Goal: Information Seeking & Learning: Learn about a topic

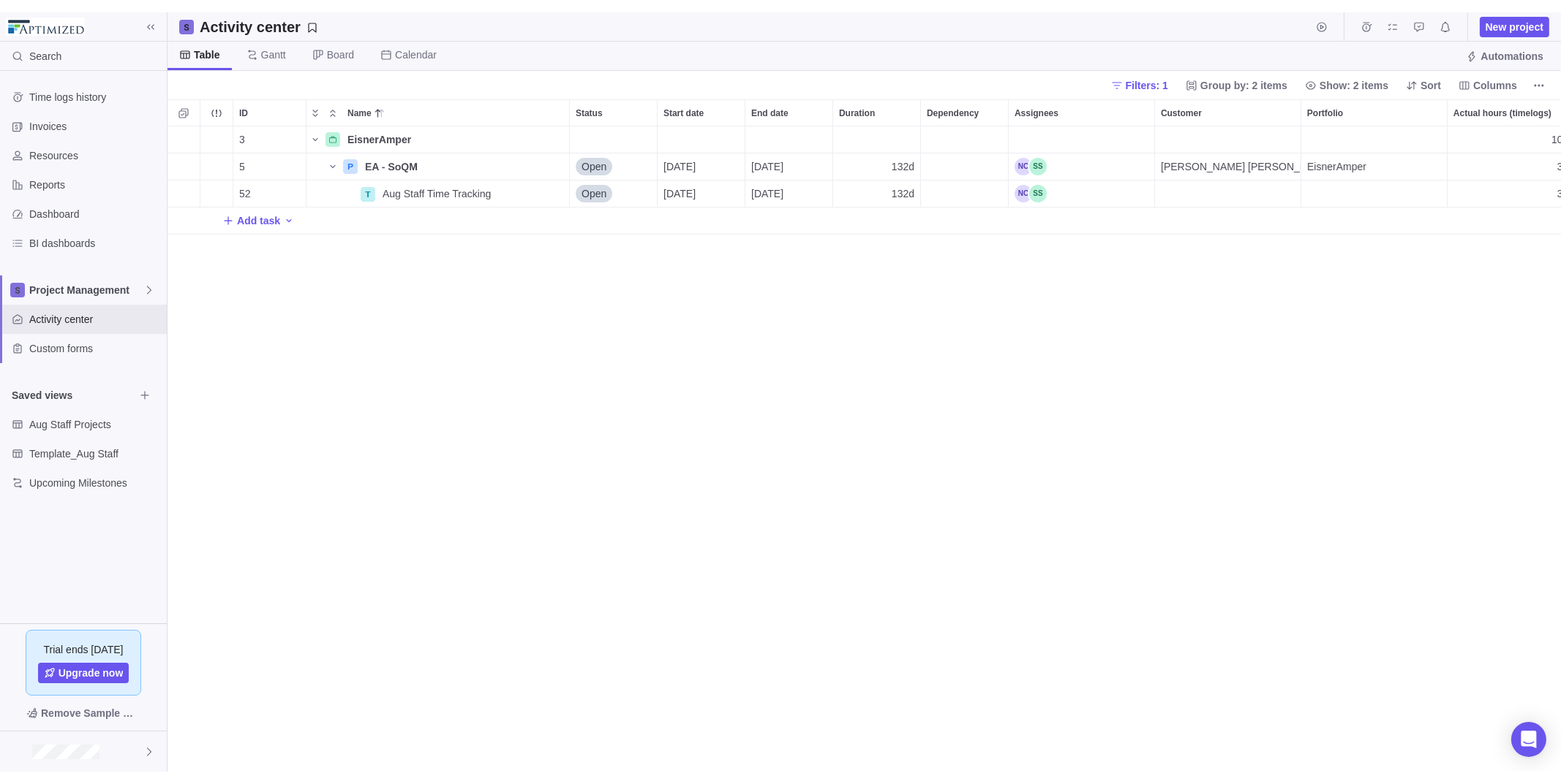
scroll to position [659, 1383]
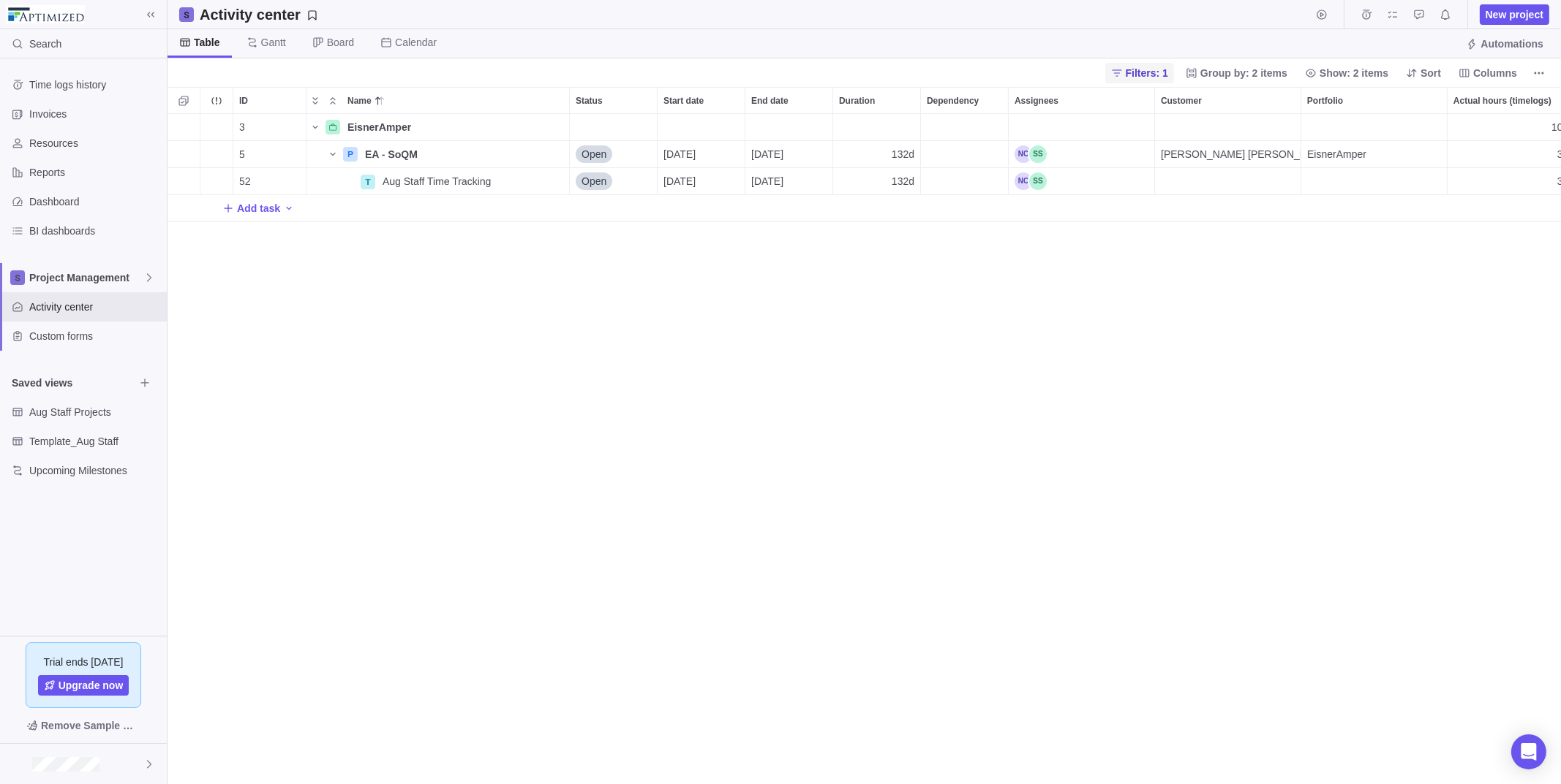
click at [1145, 75] on span "Filters: 1" at bounding box center [1147, 72] width 43 height 15
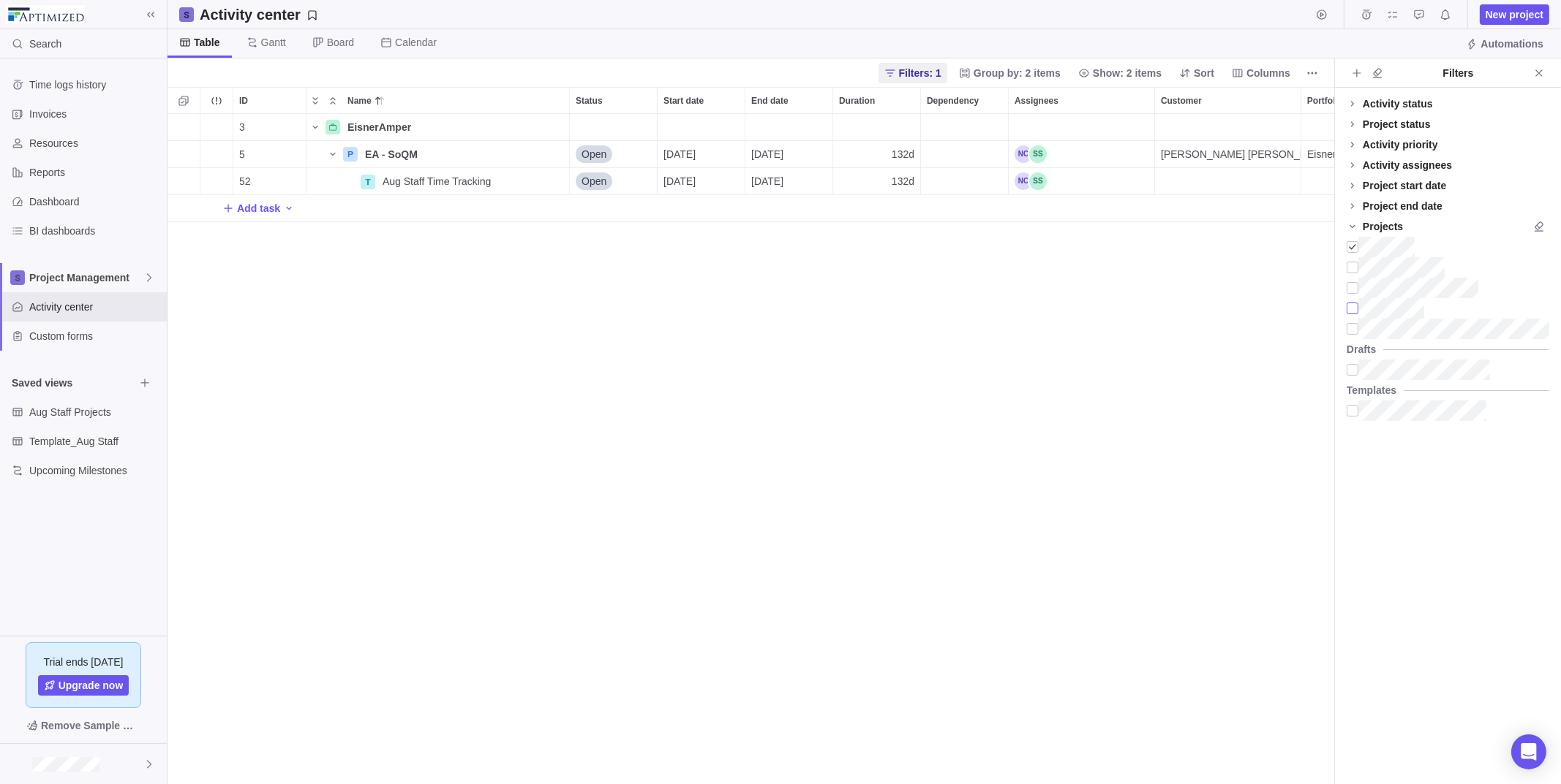
click at [1355, 306] on div at bounding box center [1353, 308] width 12 height 21
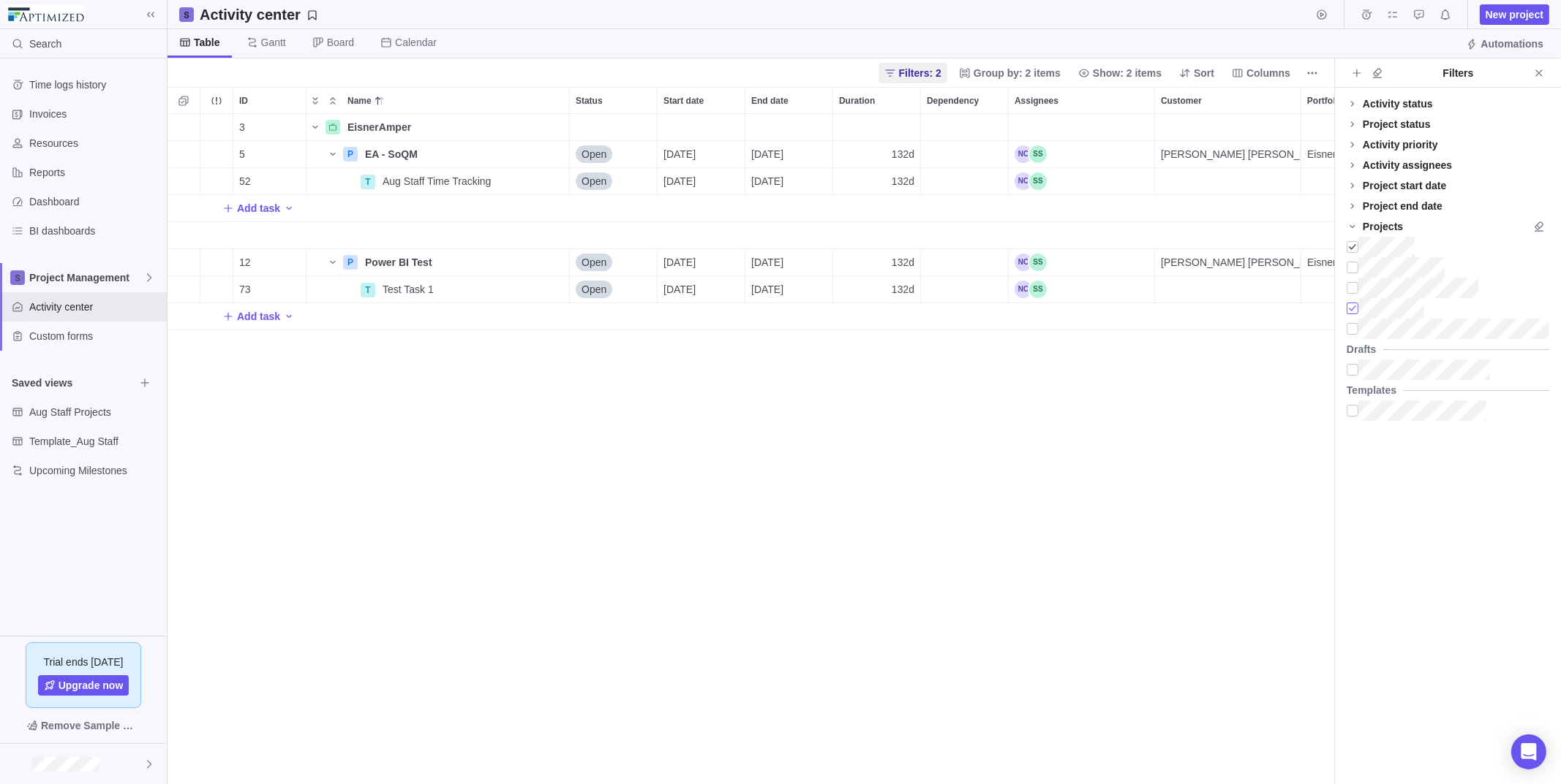
scroll to position [12, 11]
click at [1351, 247] on div at bounding box center [1353, 246] width 12 height 21
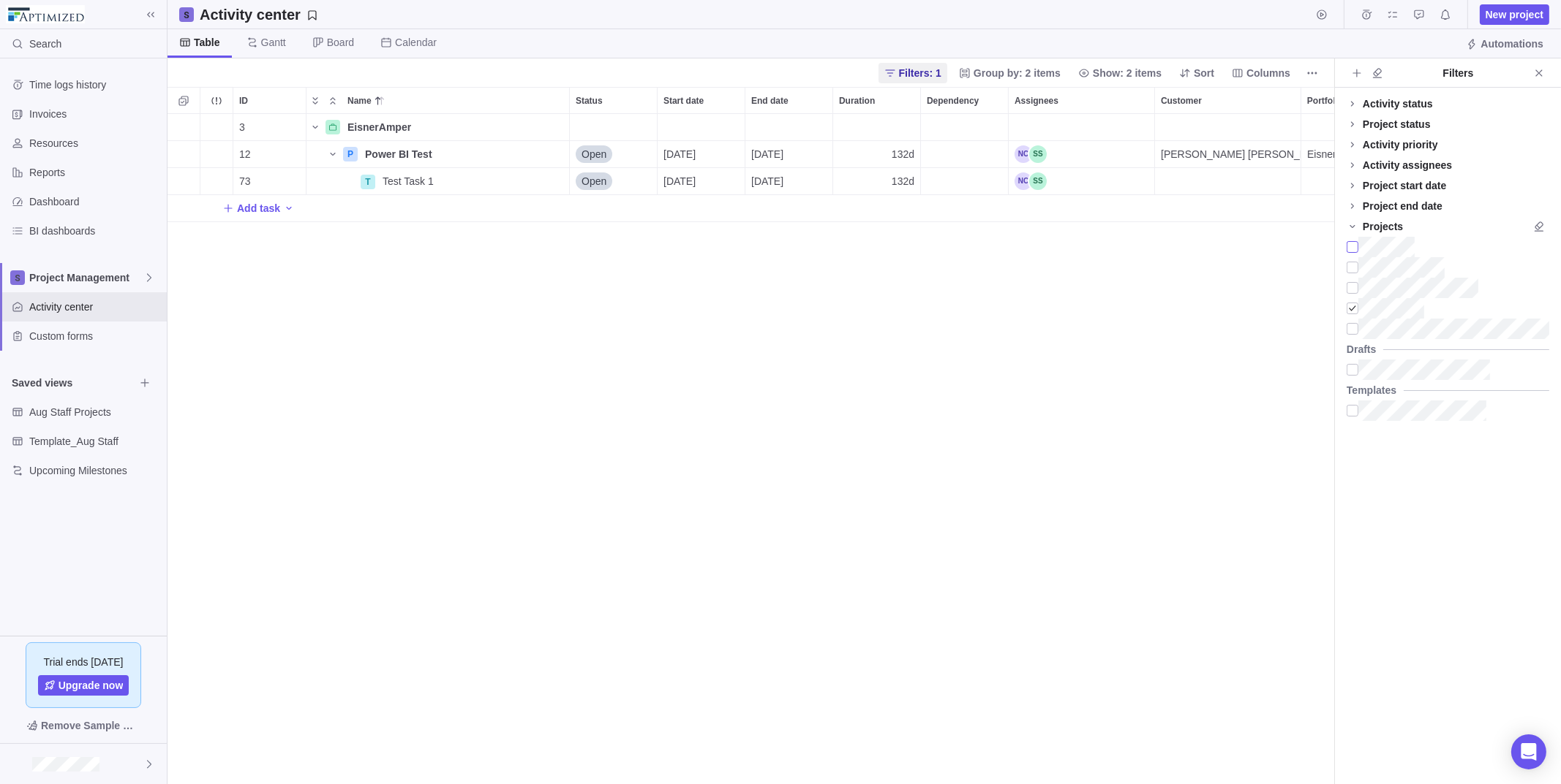
scroll to position [659, 1156]
click at [1535, 71] on icon "Close" at bounding box center [1539, 73] width 12 height 12
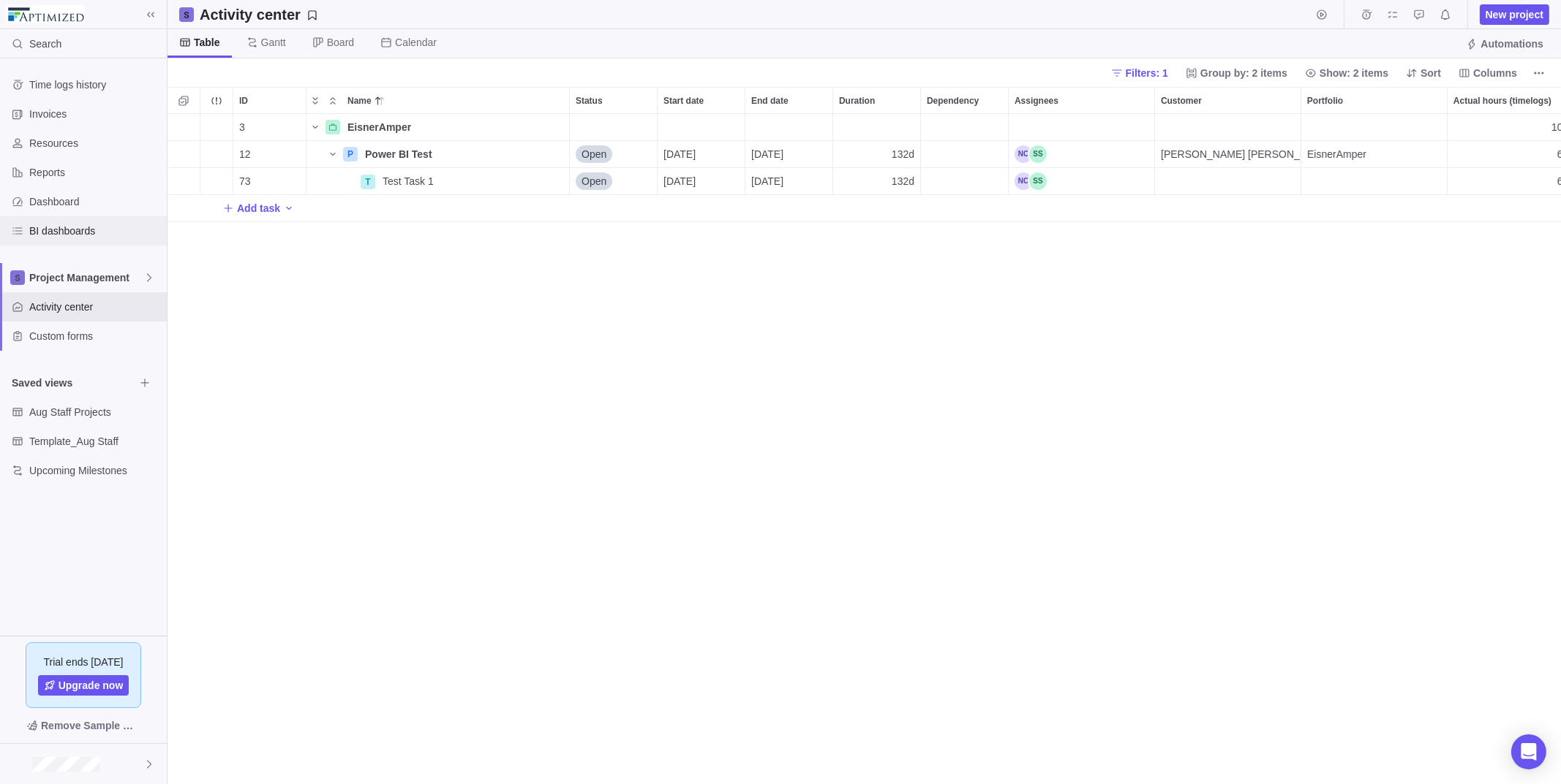
click at [69, 233] on span "BI dashboards" at bounding box center [95, 231] width 132 height 15
click at [501, 267] on div "3 EisnerAmper Details 1072h 4224h 3520h 1072h 12 P Power BI Test Details Open […" at bounding box center [864, 449] width 1394 height 671
click at [1087, 183] on div "Assignees" at bounding box center [1081, 181] width 146 height 27
click at [553, 150] on icon "More actions" at bounding box center [556, 154] width 12 height 12
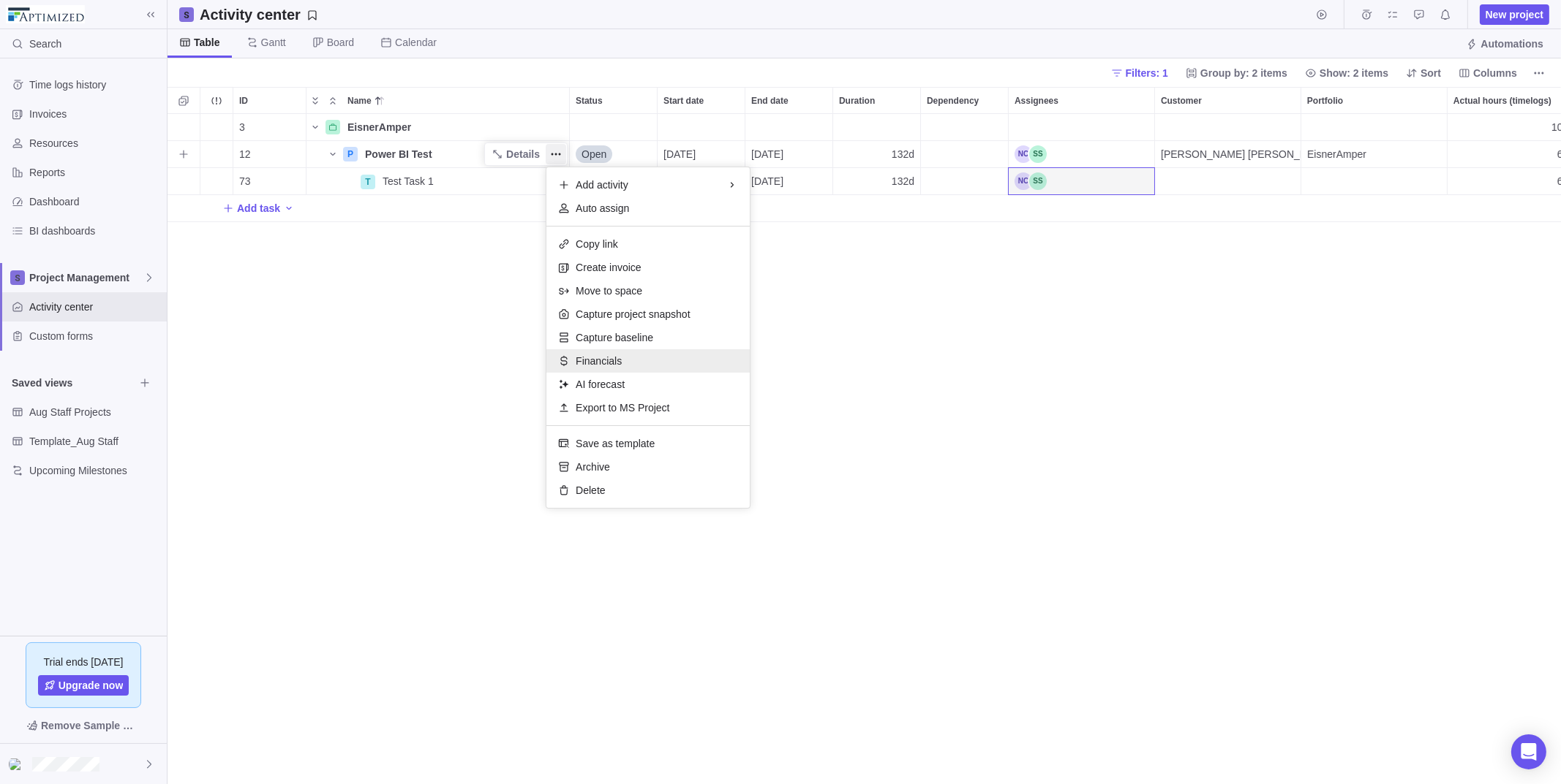
click at [614, 355] on span "Financials" at bounding box center [598, 360] width 47 height 15
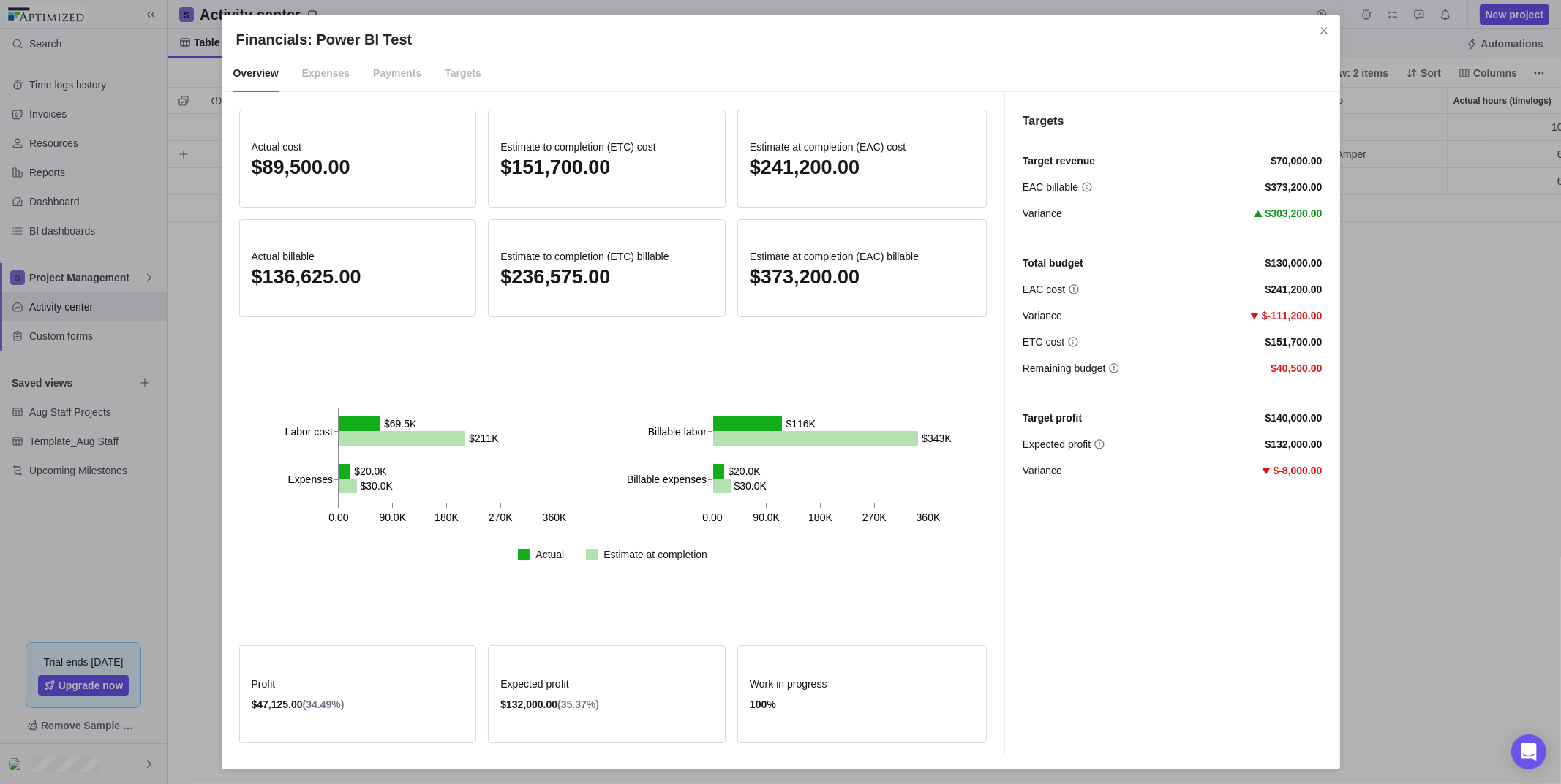
click at [454, 70] on span "Targets" at bounding box center [463, 73] width 37 height 37
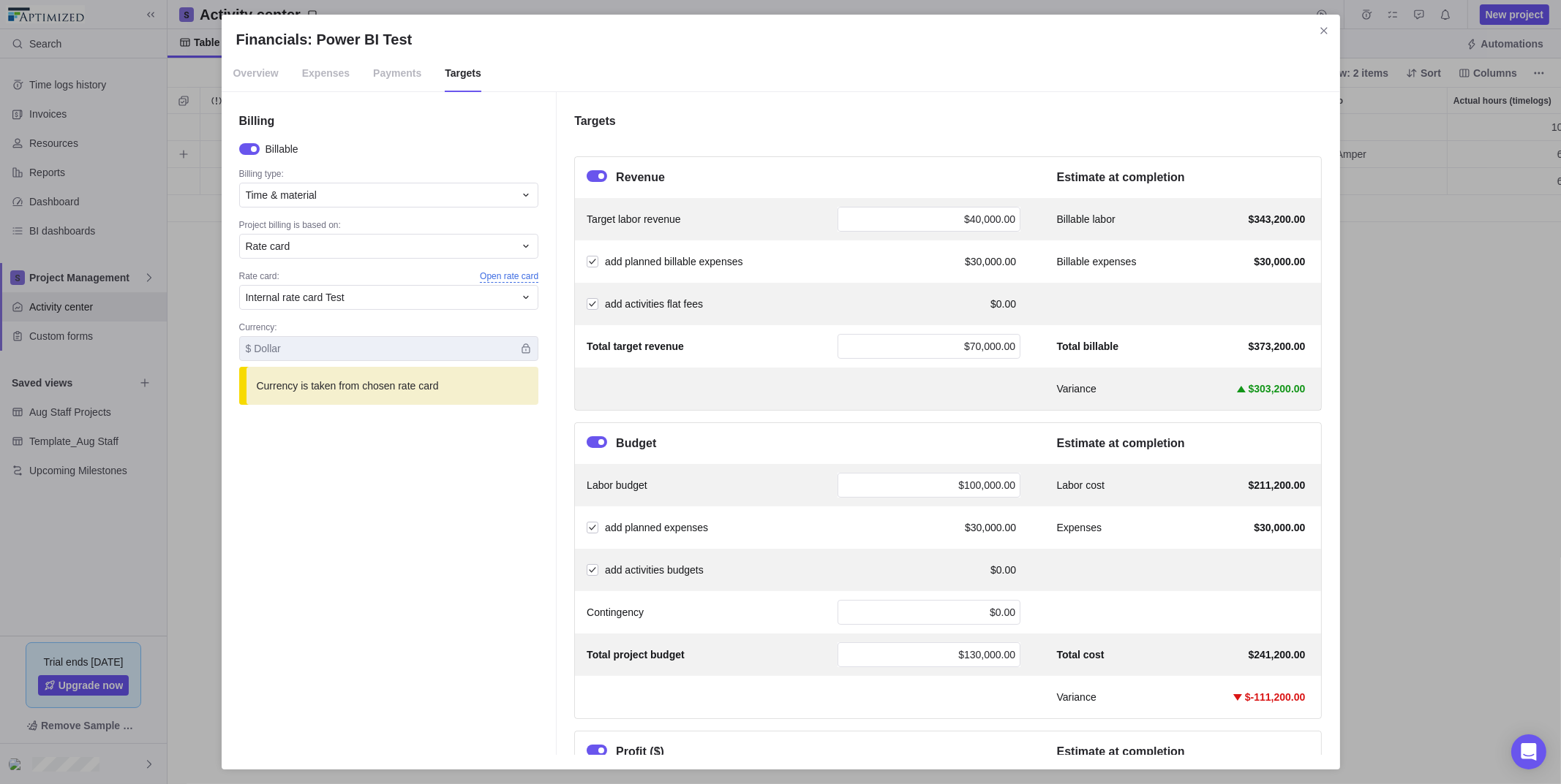
click at [512, 271] on span "Open rate card" at bounding box center [508, 276] width 58 height 13
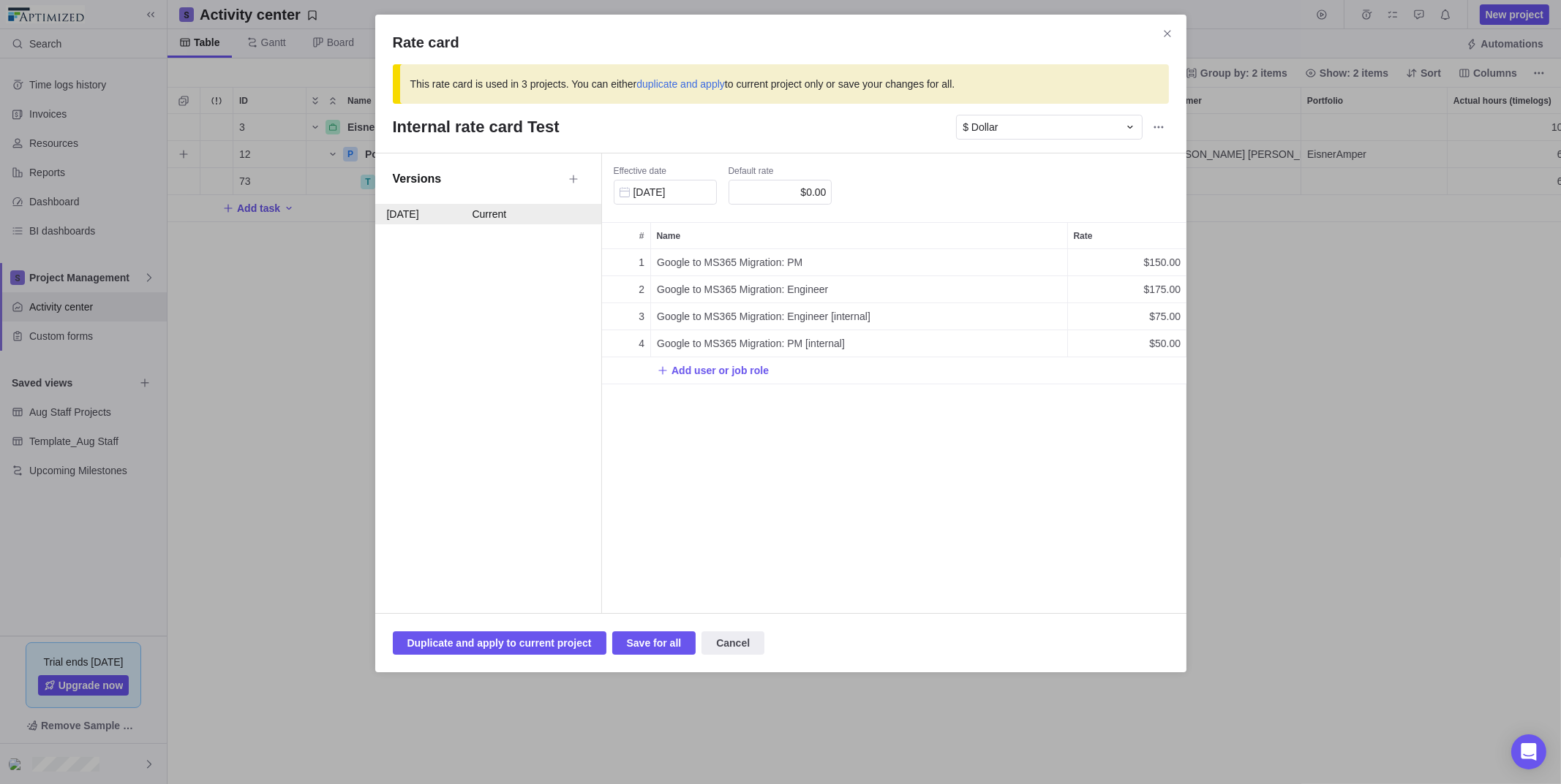
scroll to position [352, 573]
click at [716, 635] on span "Cancel" at bounding box center [733, 643] width 34 height 18
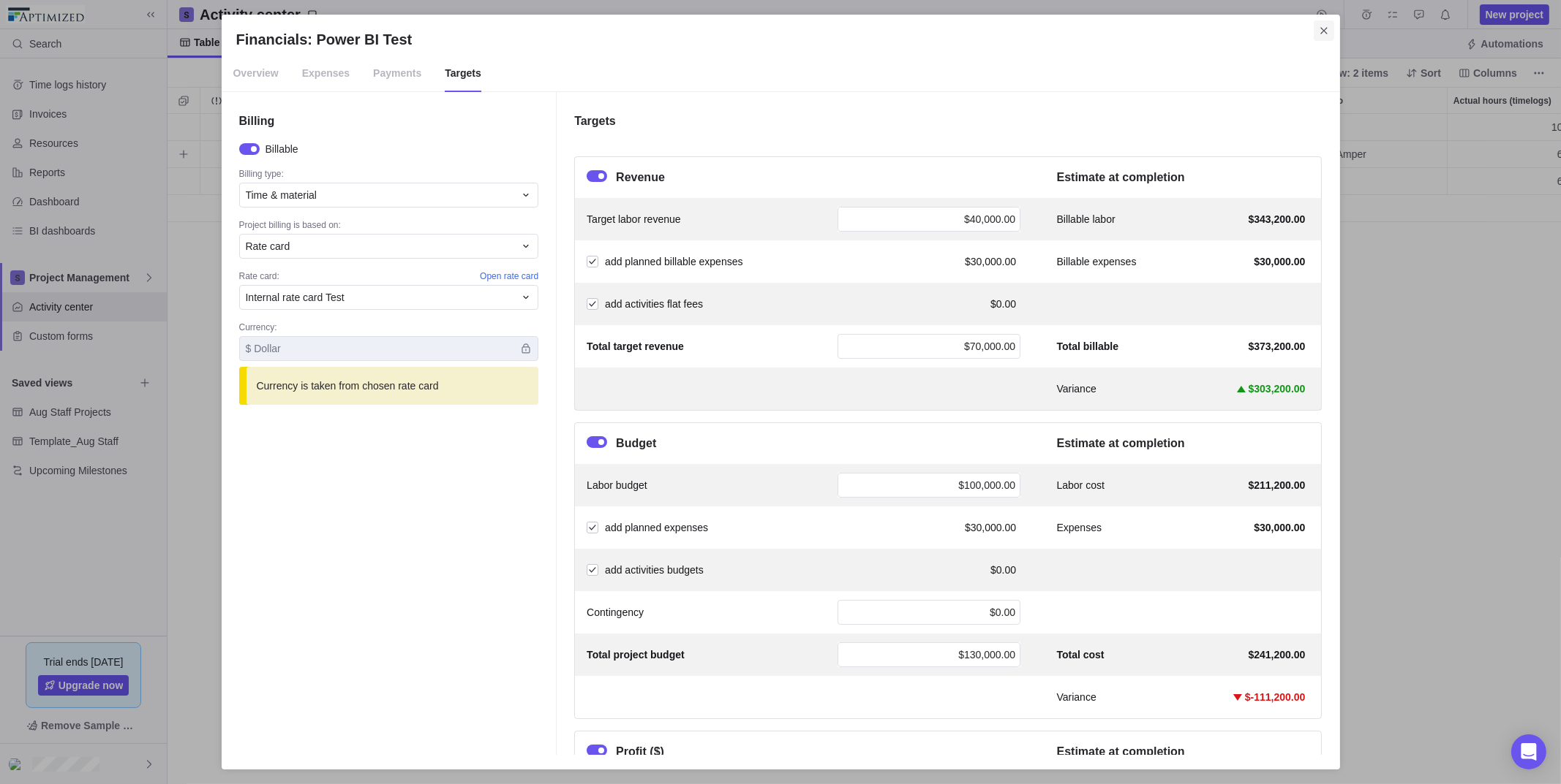
click at [1324, 25] on icon "Close" at bounding box center [1324, 31] width 12 height 12
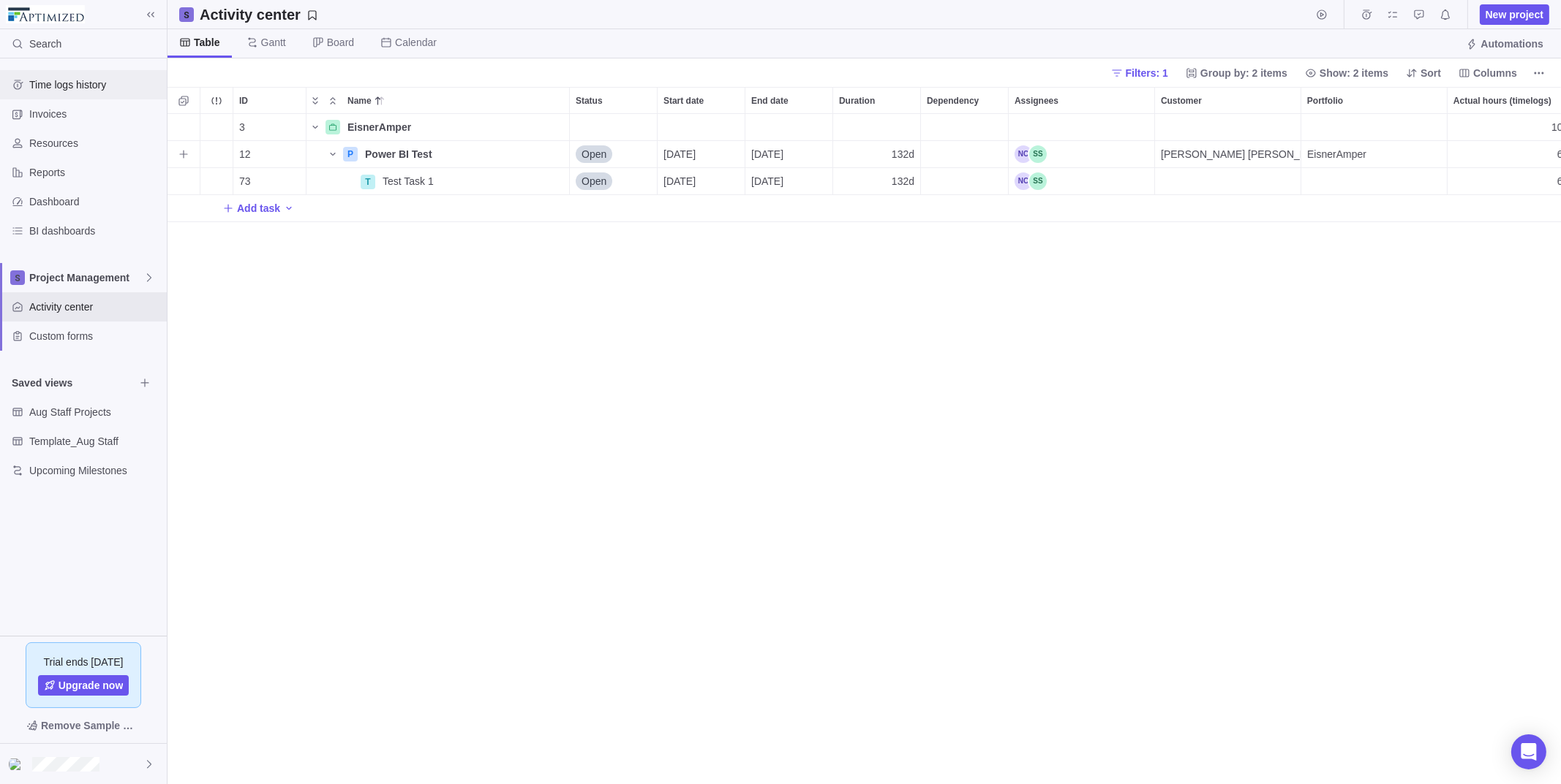
click at [74, 82] on span "Time logs history" at bounding box center [95, 84] width 132 height 15
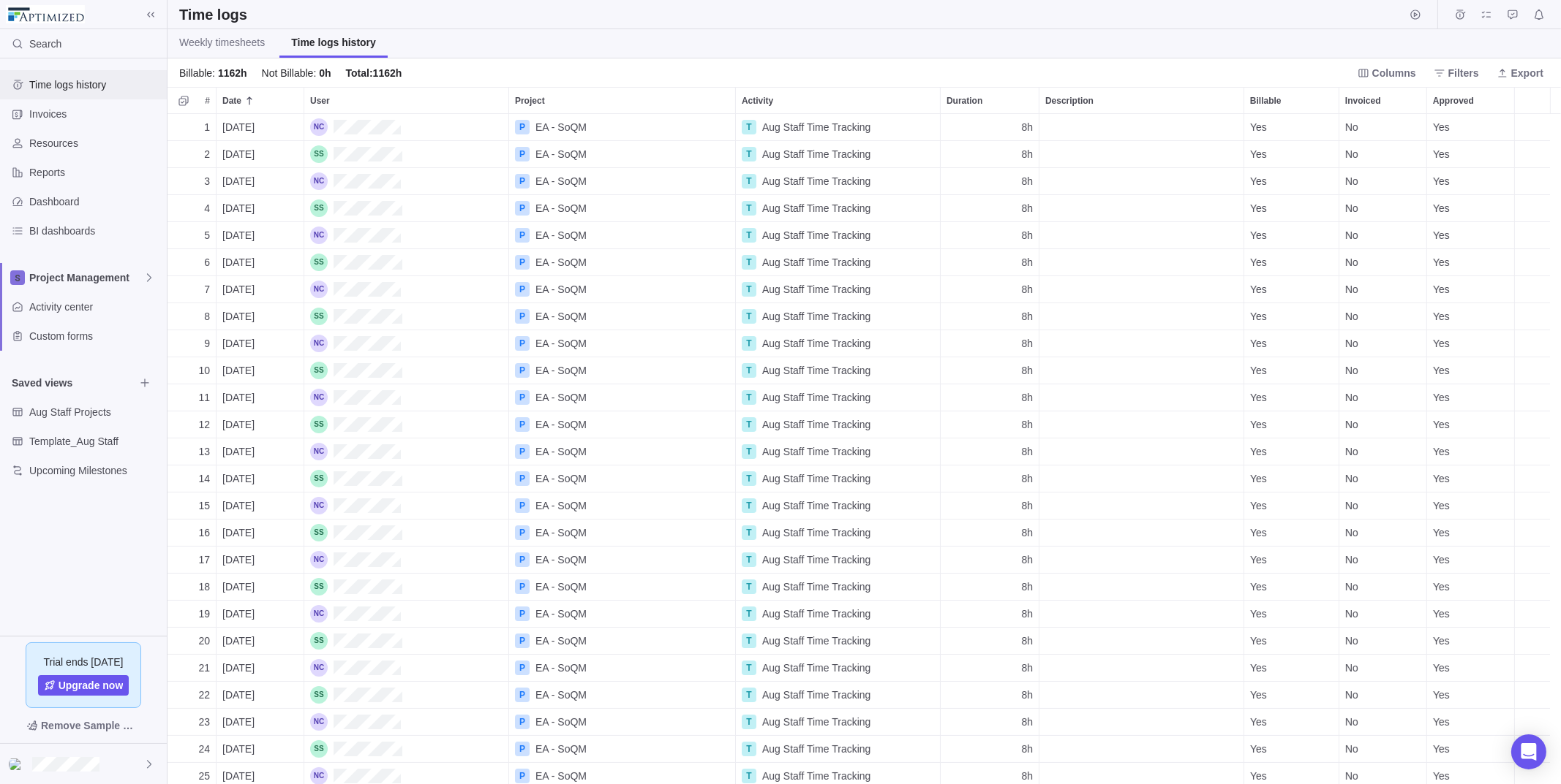
scroll to position [659, 1383]
click at [1458, 75] on span "Filters" at bounding box center [1463, 72] width 31 height 15
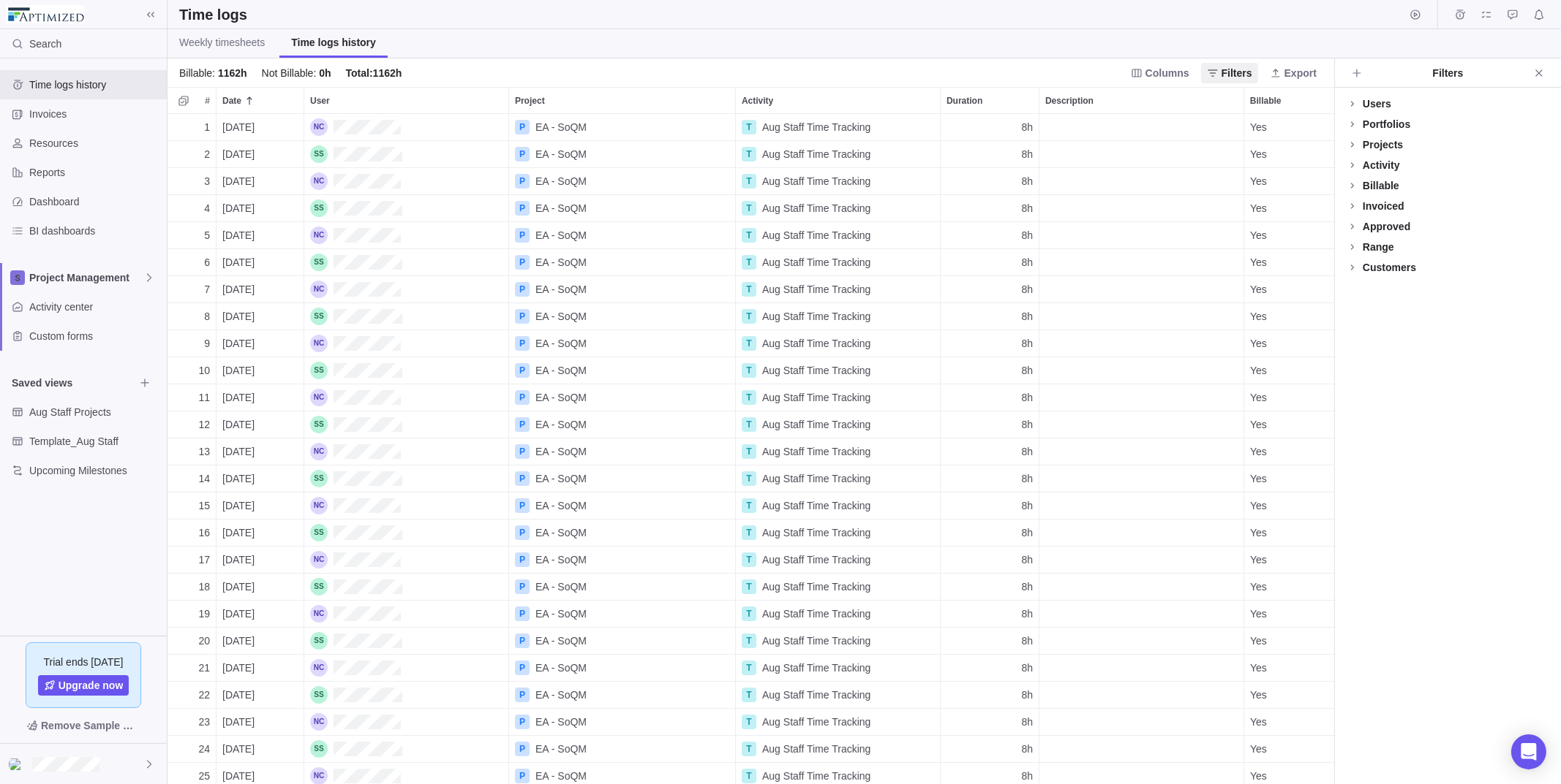
scroll to position [659, 1156]
click at [1377, 143] on div "Projects" at bounding box center [1383, 145] width 41 height 15
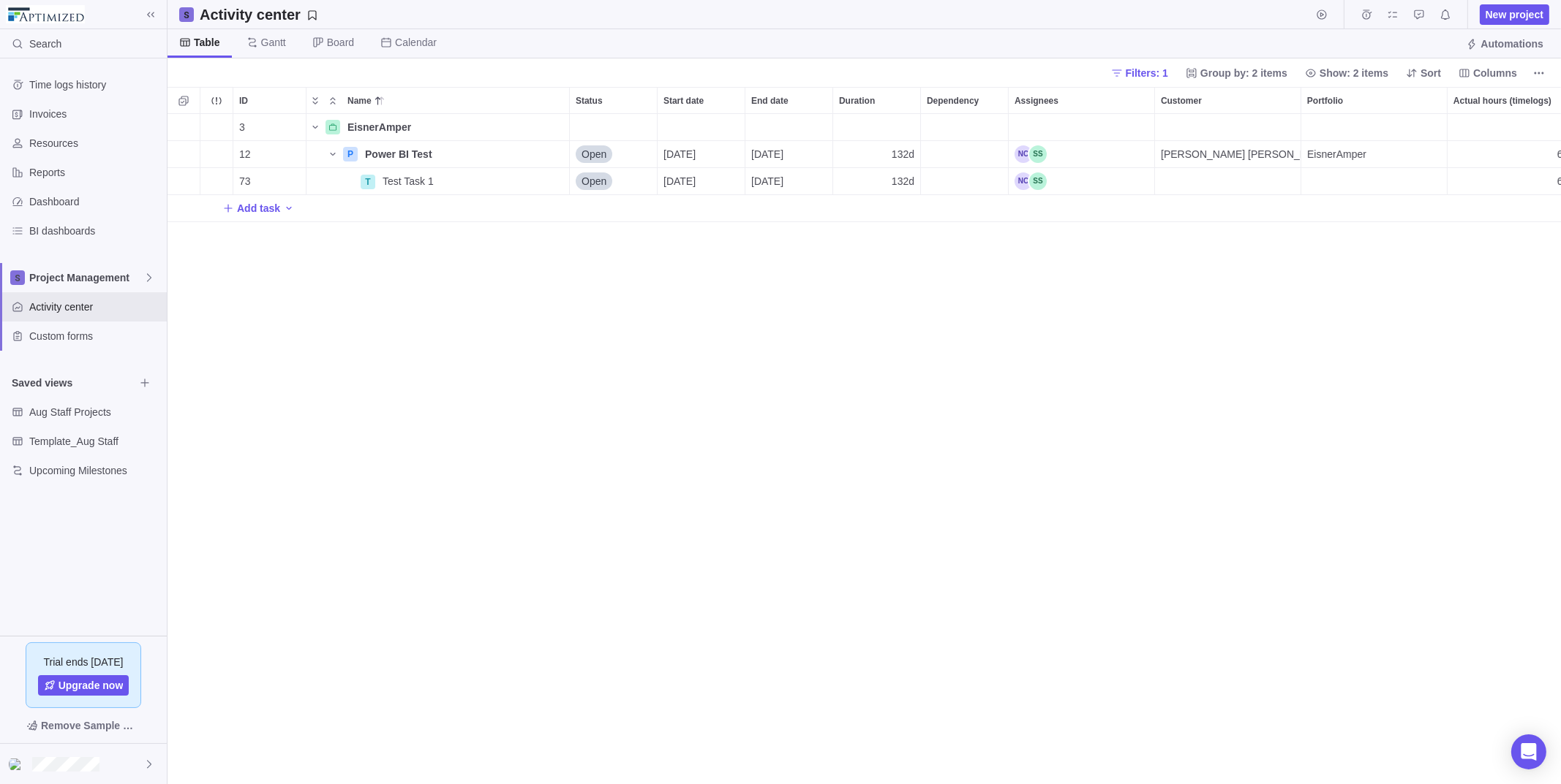
scroll to position [659, 1383]
click at [556, 152] on icon "More actions" at bounding box center [556, 154] width 12 height 12
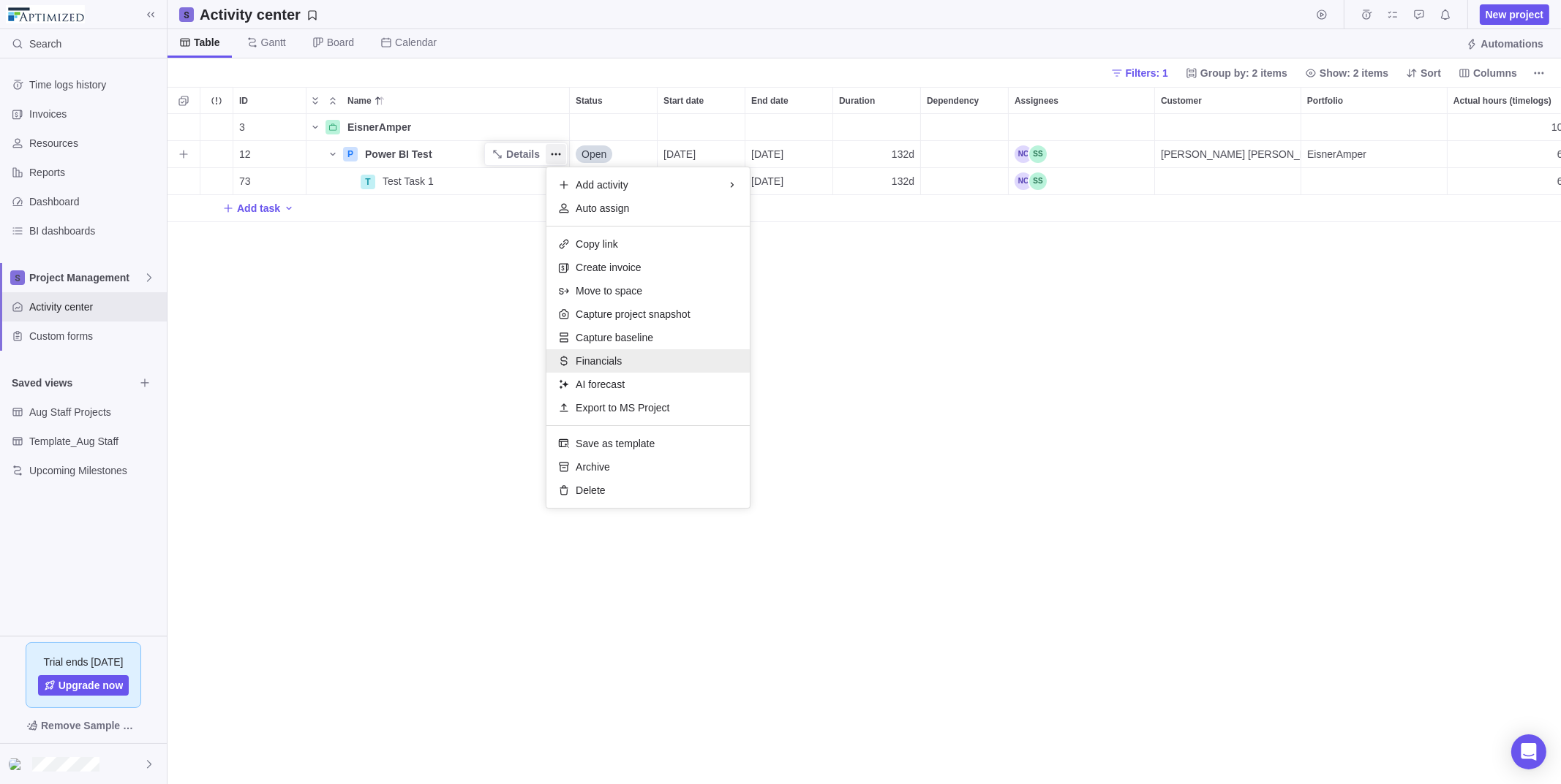
click at [607, 364] on span "Financials" at bounding box center [598, 360] width 47 height 15
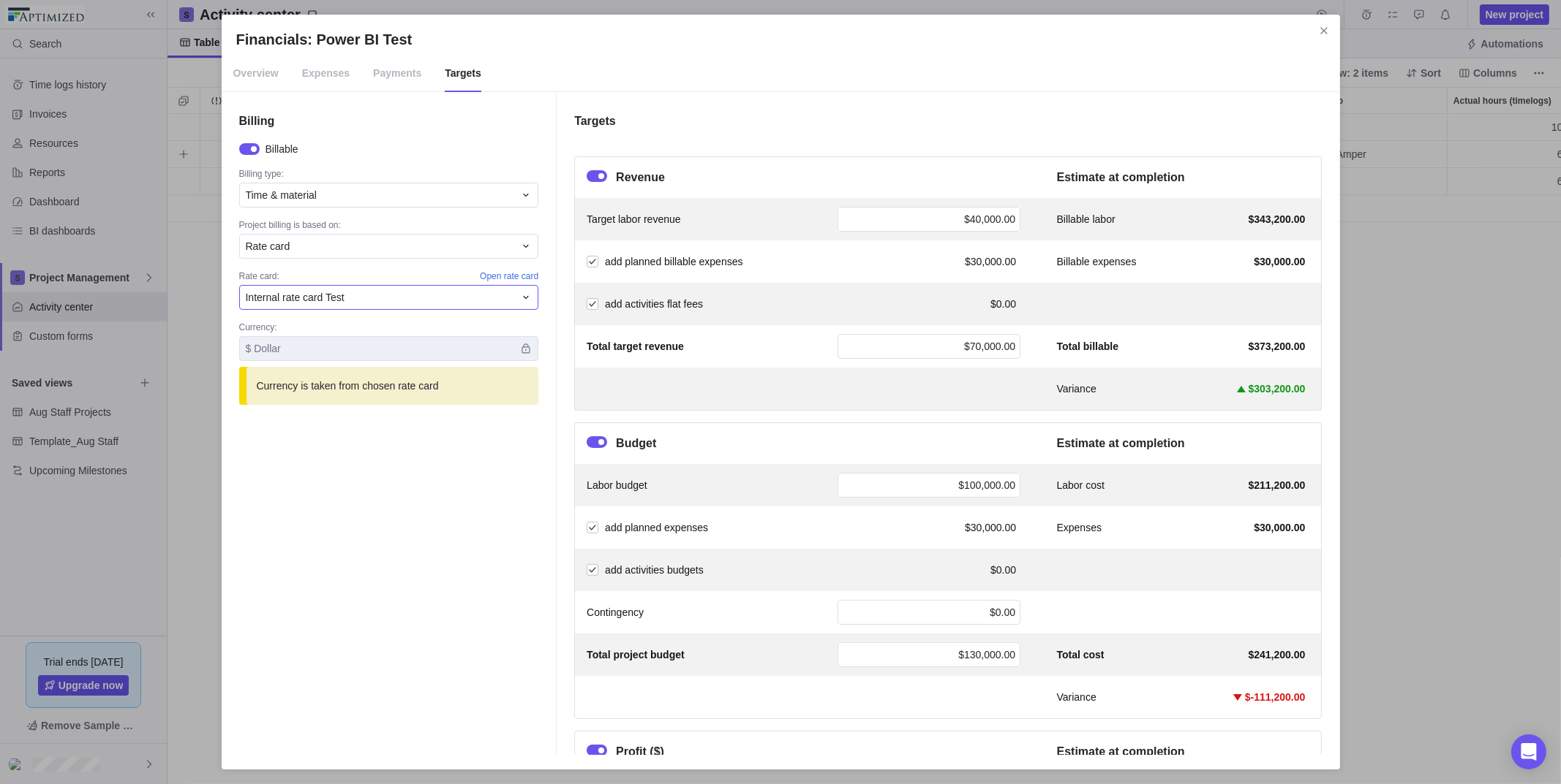
click at [486, 294] on div "Internal rate card Test" at bounding box center [380, 297] width 269 height 15
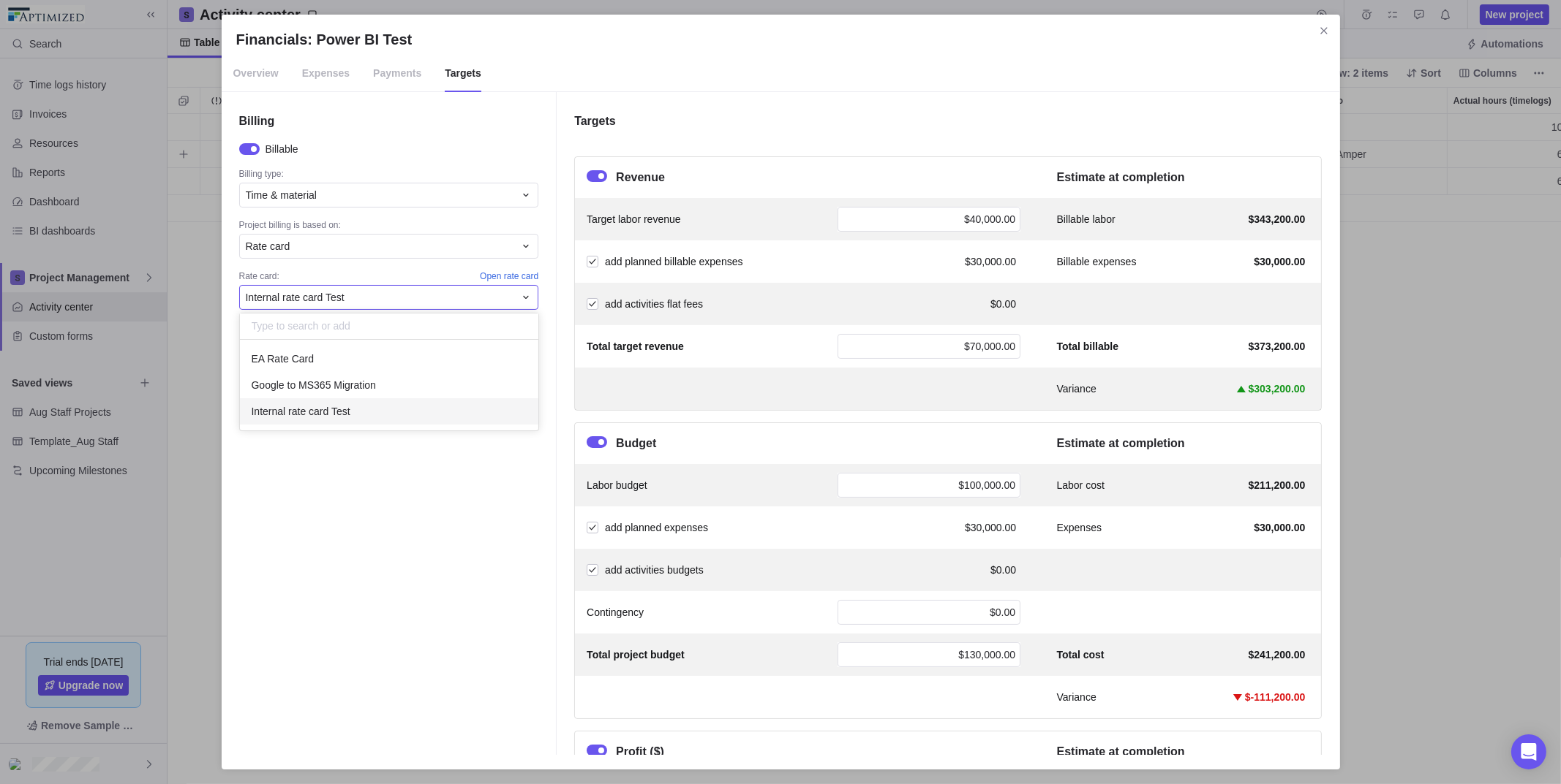
click at [514, 275] on div "Financials: Power BI Test Overview Expenses Payments Targets Billing Billable B…" at bounding box center [780, 392] width 1561 height 784
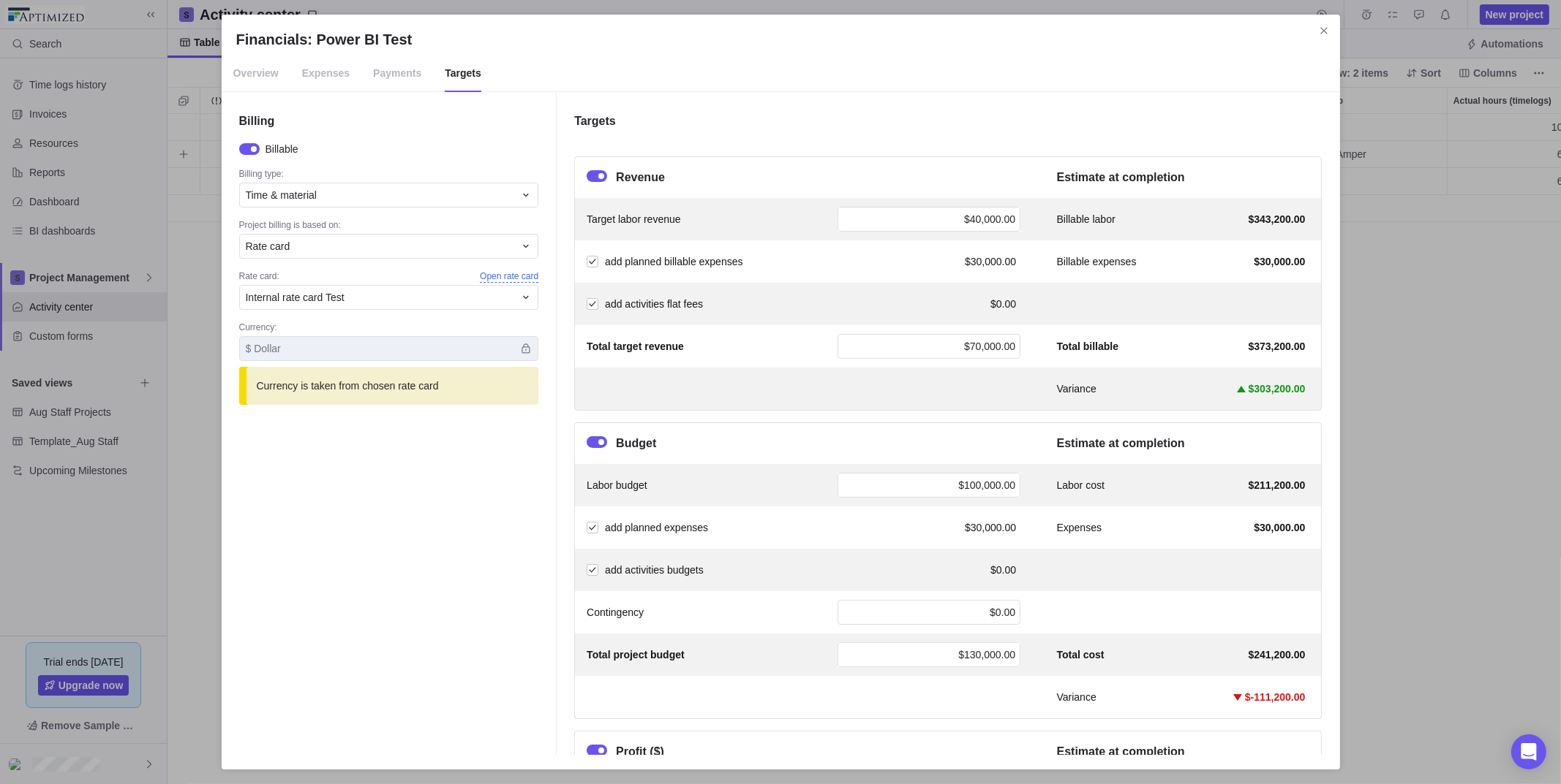
click at [517, 275] on span "Open rate card" at bounding box center [508, 276] width 58 height 13
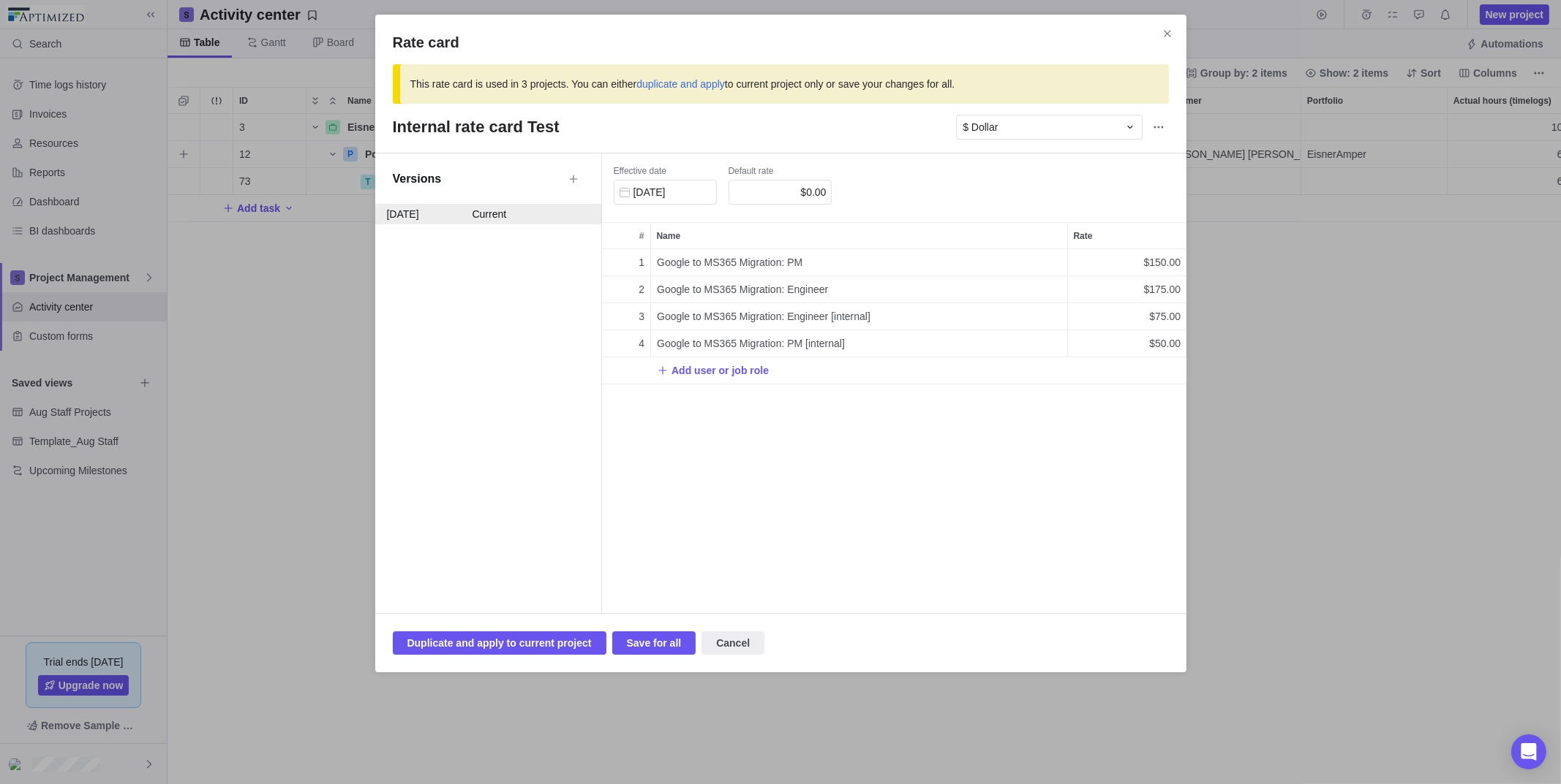
scroll to position [352, 573]
click at [1156, 125] on icon "More actions" at bounding box center [1159, 128] width 12 height 12
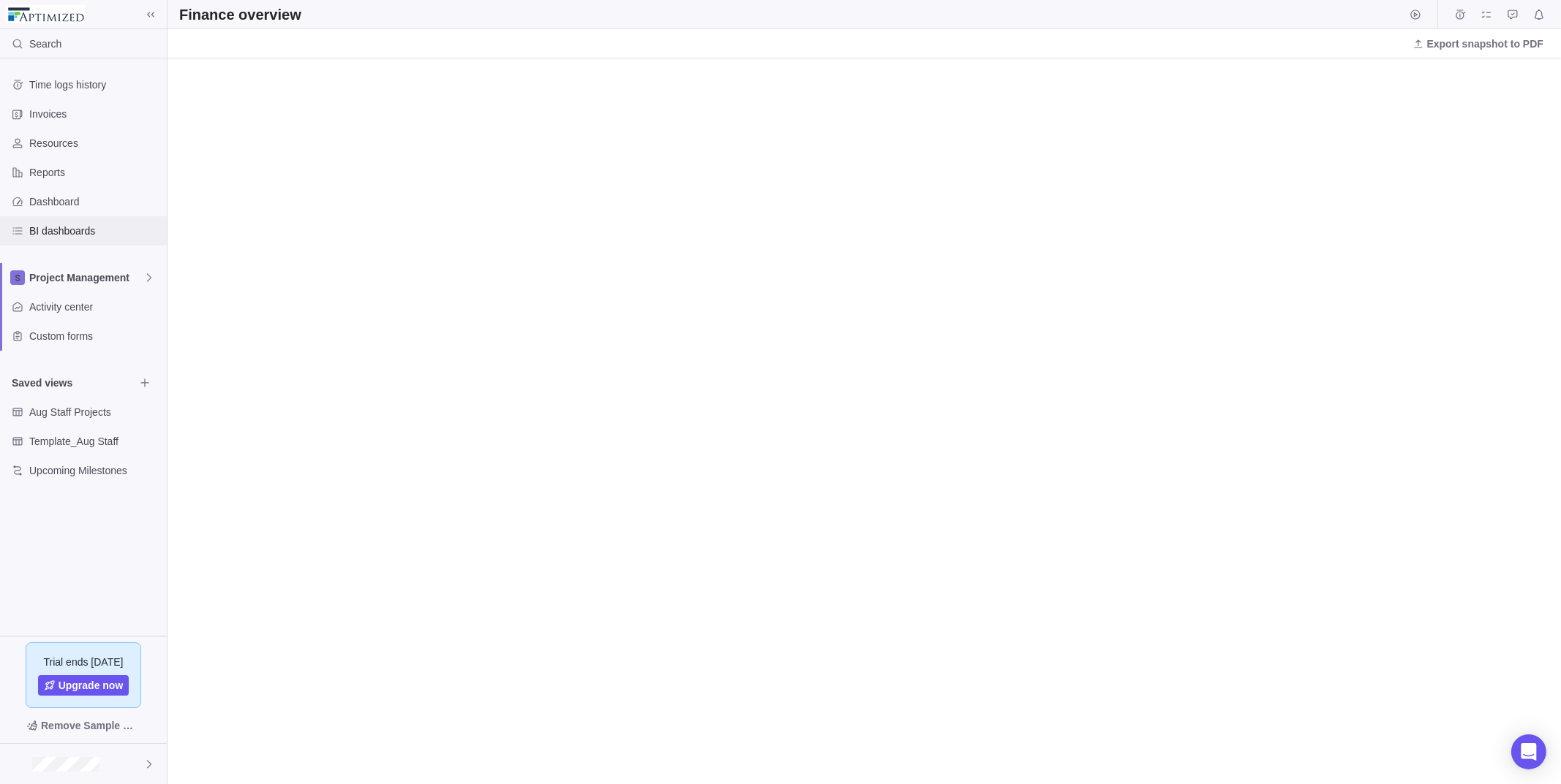
click at [73, 232] on span "BI dashboards" at bounding box center [95, 231] width 132 height 15
click at [76, 230] on span "BI dashboards" at bounding box center [95, 231] width 132 height 15
